Goal: Use online tool/utility: Utilize a website feature to perform a specific function

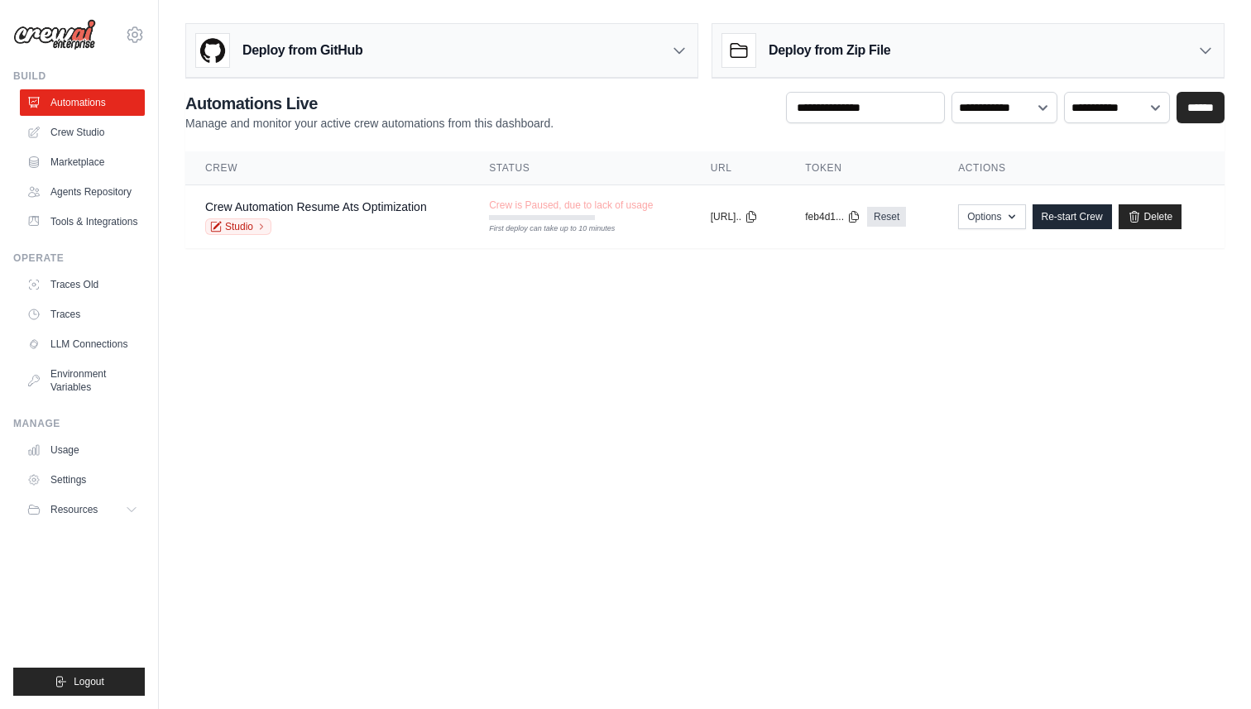
click at [367, 60] on div "Deploy from GitHub" at bounding box center [441, 51] width 511 height 54
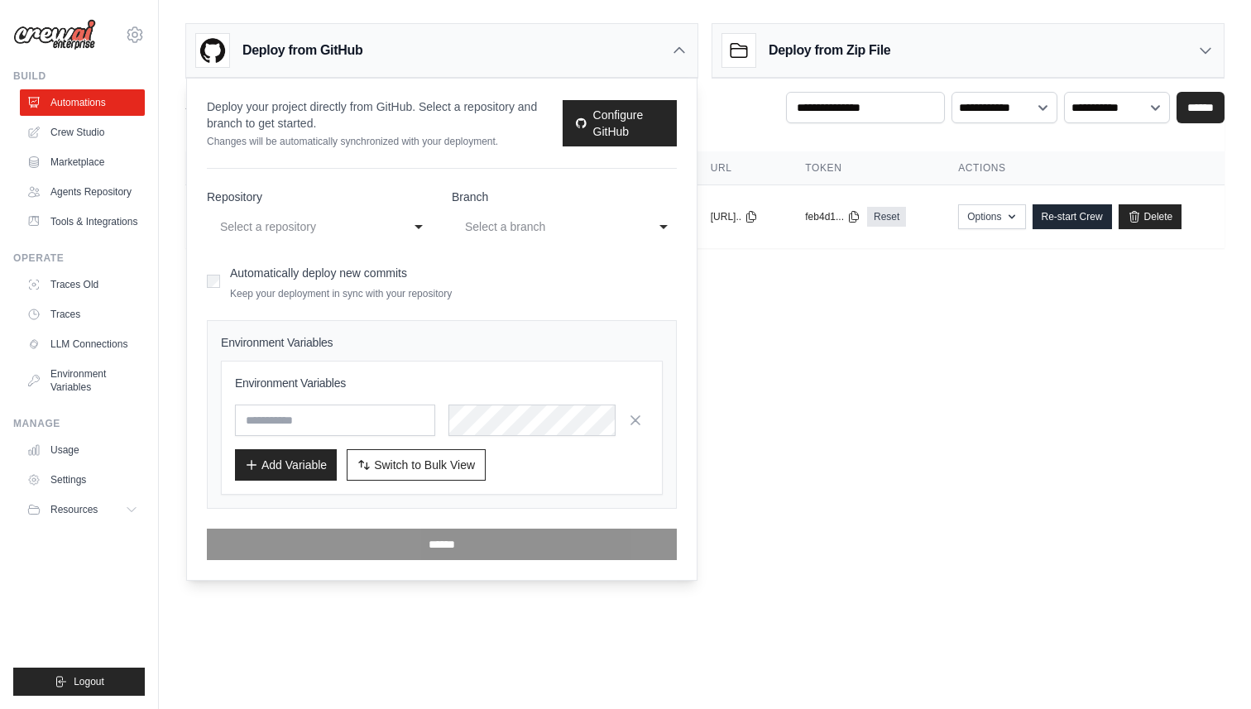
click at [732, 324] on body "[PERSON_NAME][EMAIL_ADDRESS][DOMAIN_NAME] Settings Build Automations Resources" at bounding box center [625, 354] width 1251 height 709
click at [328, 419] on input "text" at bounding box center [335, 420] width 200 height 31
click at [636, 425] on icon "button" at bounding box center [635, 419] width 17 height 17
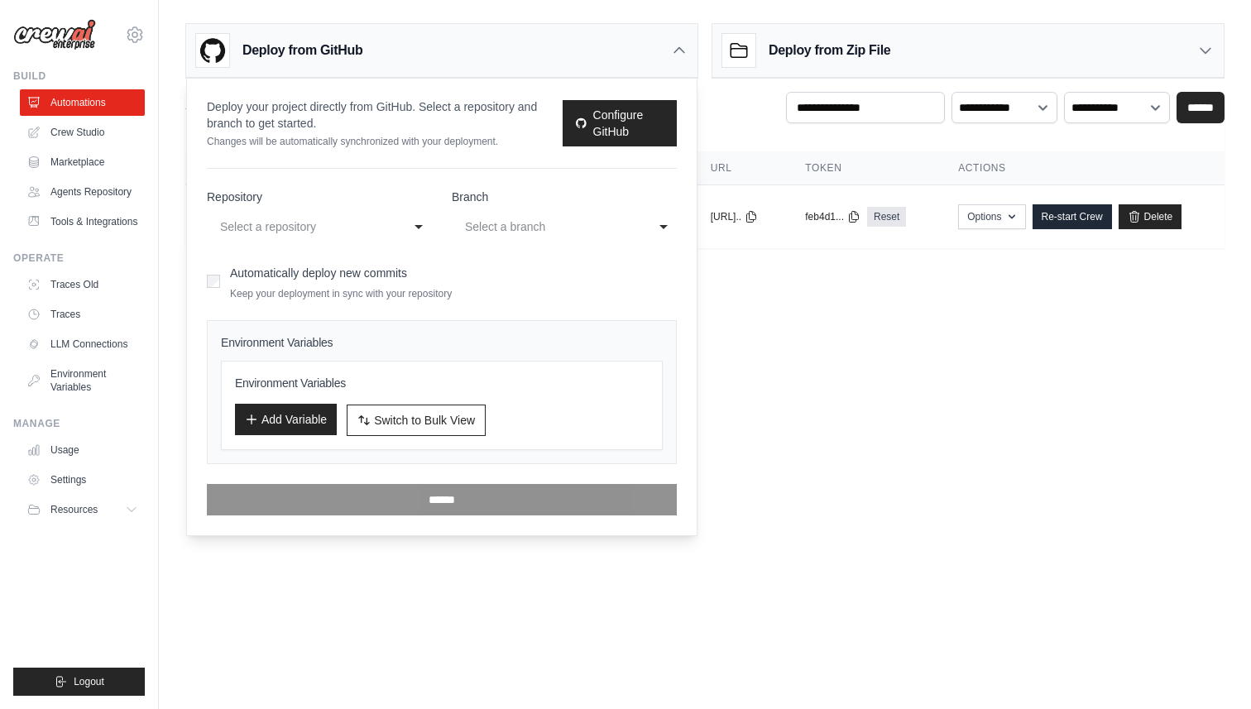
click at [276, 426] on button "Add Variable" at bounding box center [286, 419] width 102 height 31
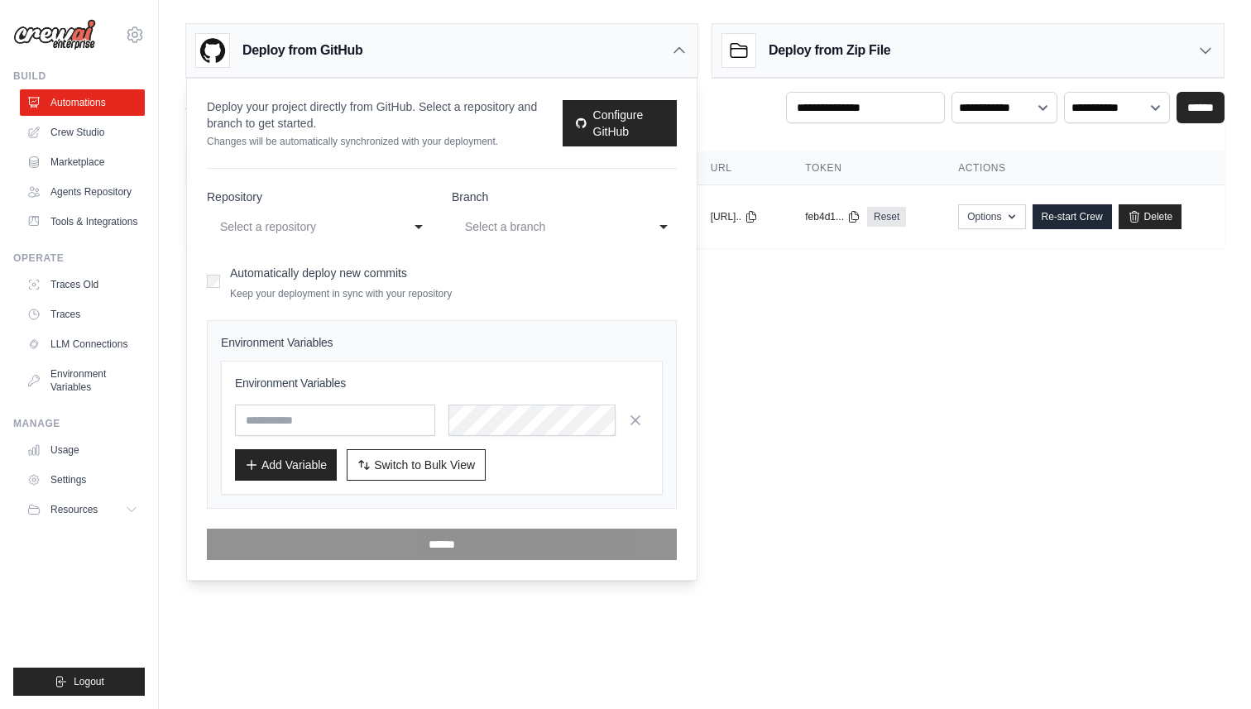
click at [683, 49] on icon at bounding box center [679, 50] width 17 height 17
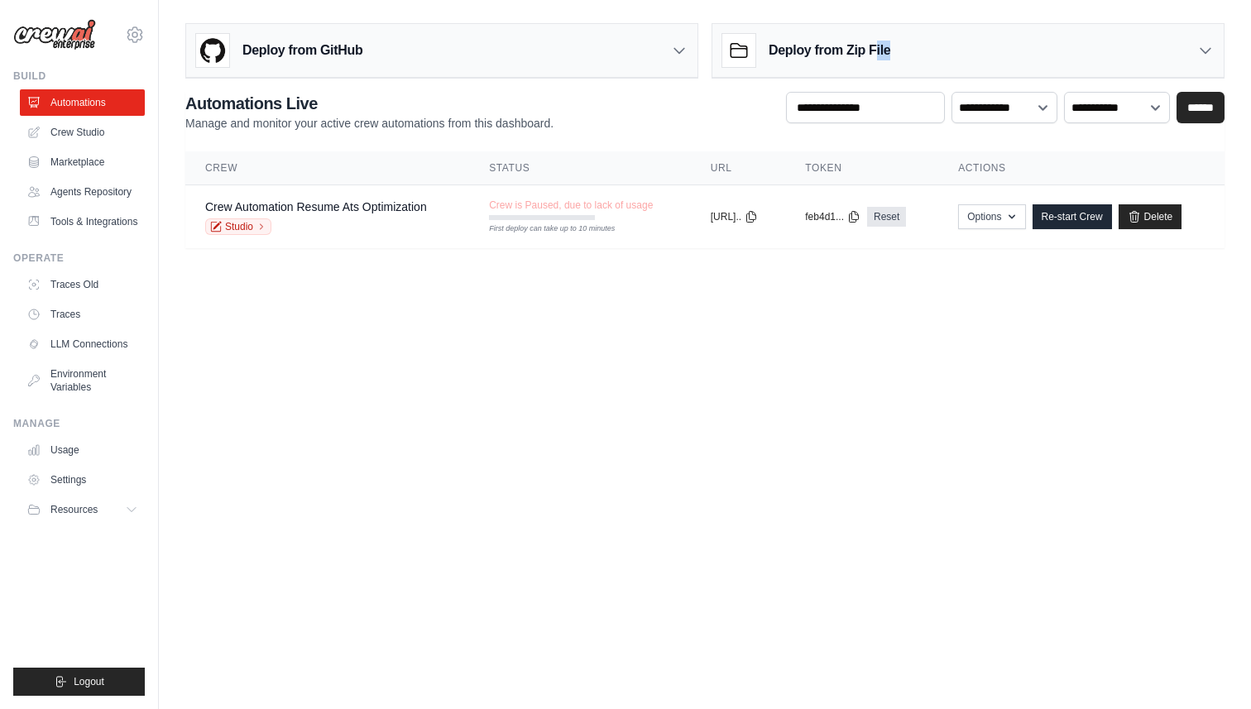
click at [876, 60] on div "Deploy from Zip File" at bounding box center [807, 50] width 168 height 33
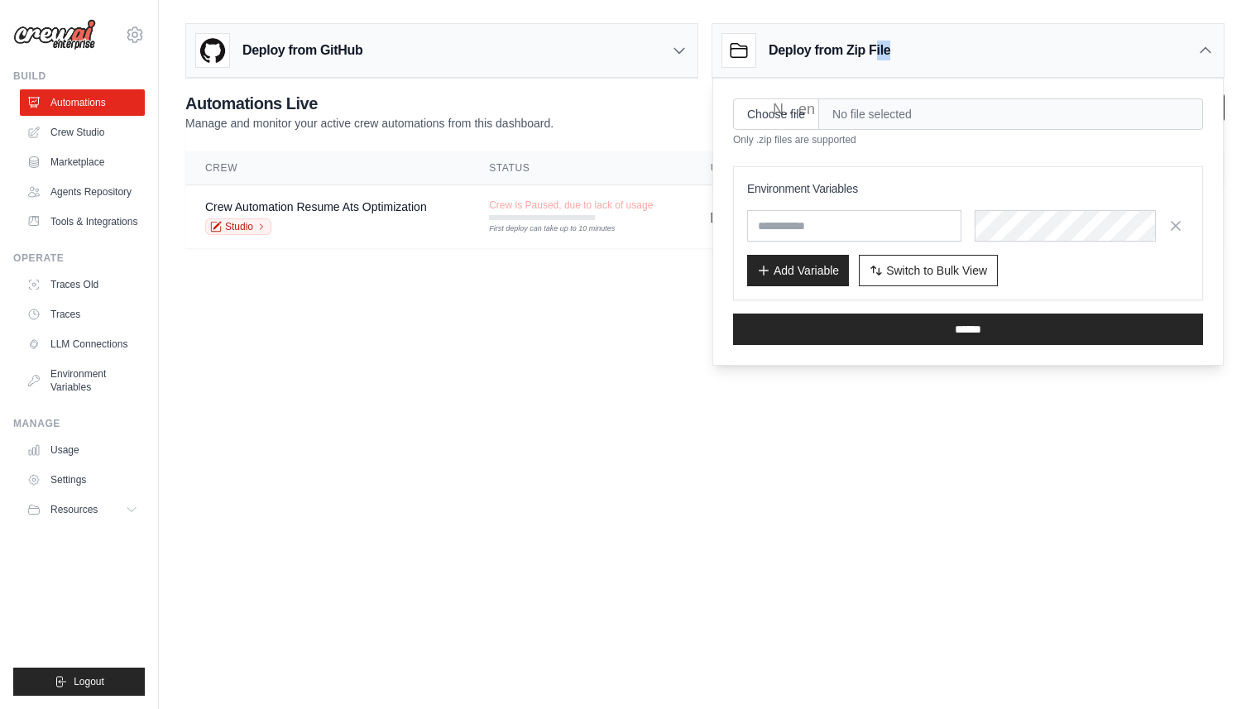
click at [935, 51] on div "Deploy from Zip File" at bounding box center [968, 51] width 511 height 54
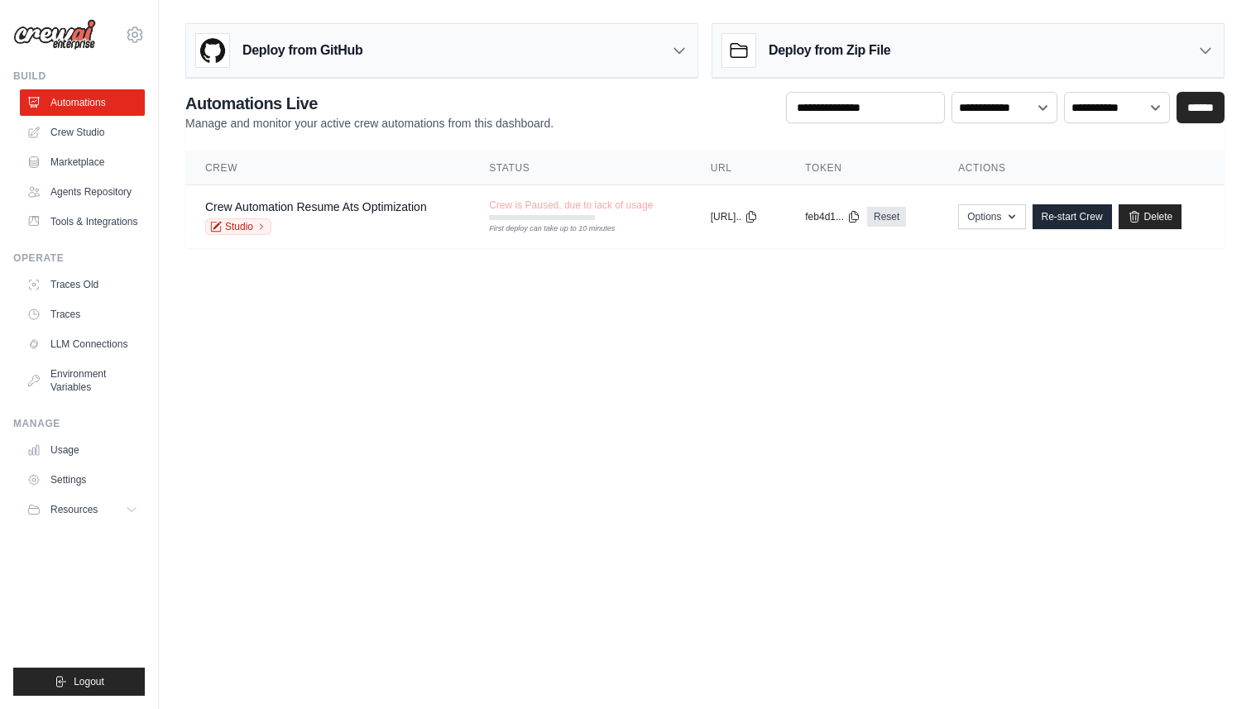
click at [641, 341] on body "[PERSON_NAME][EMAIL_ADDRESS][DOMAIN_NAME] Settings Build Automations Resources" at bounding box center [625, 354] width 1251 height 709
